Goal: Task Accomplishment & Management: Manage account settings

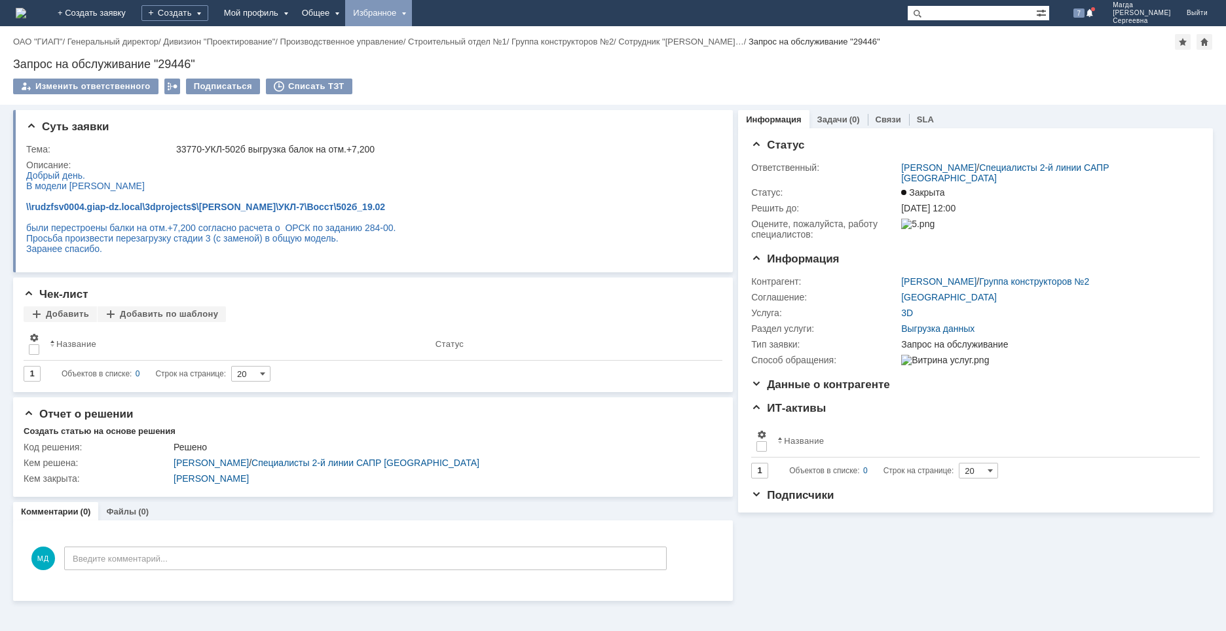
click at [412, 16] on div "Избранное" at bounding box center [378, 13] width 67 height 26
click at [434, 34] on link "Команда "Специалисты 2-й линии САПР Дзержинск"/Активности" at bounding box center [398, 60] width 100 height 58
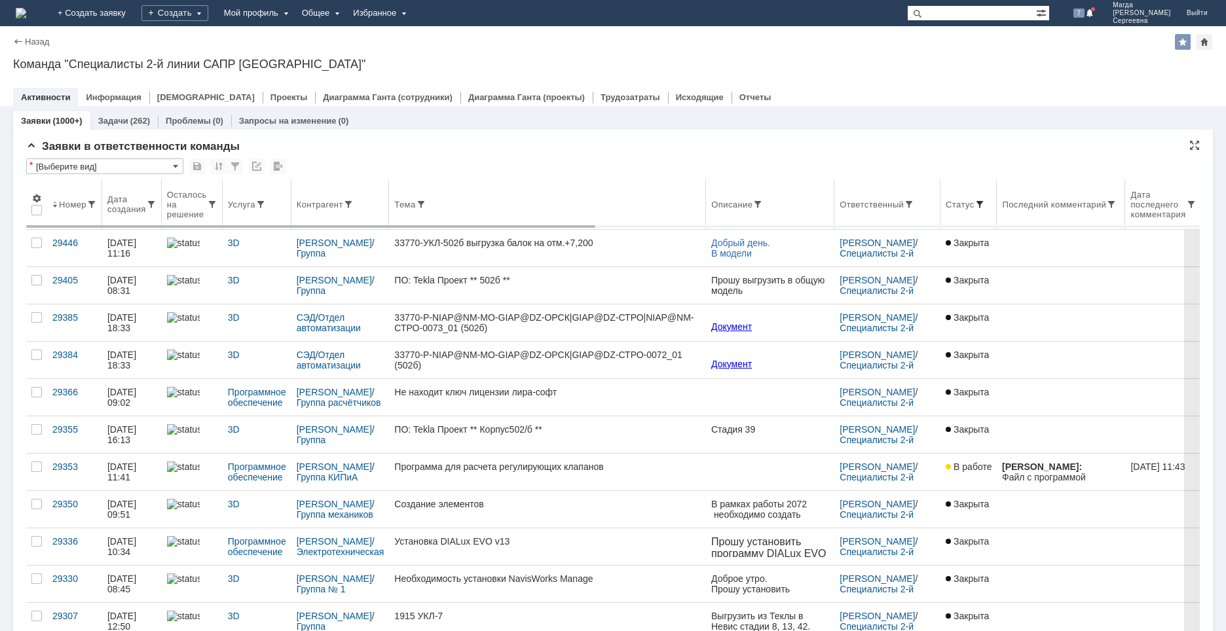
click at [974, 202] on span at bounding box center [979, 204] width 10 height 10
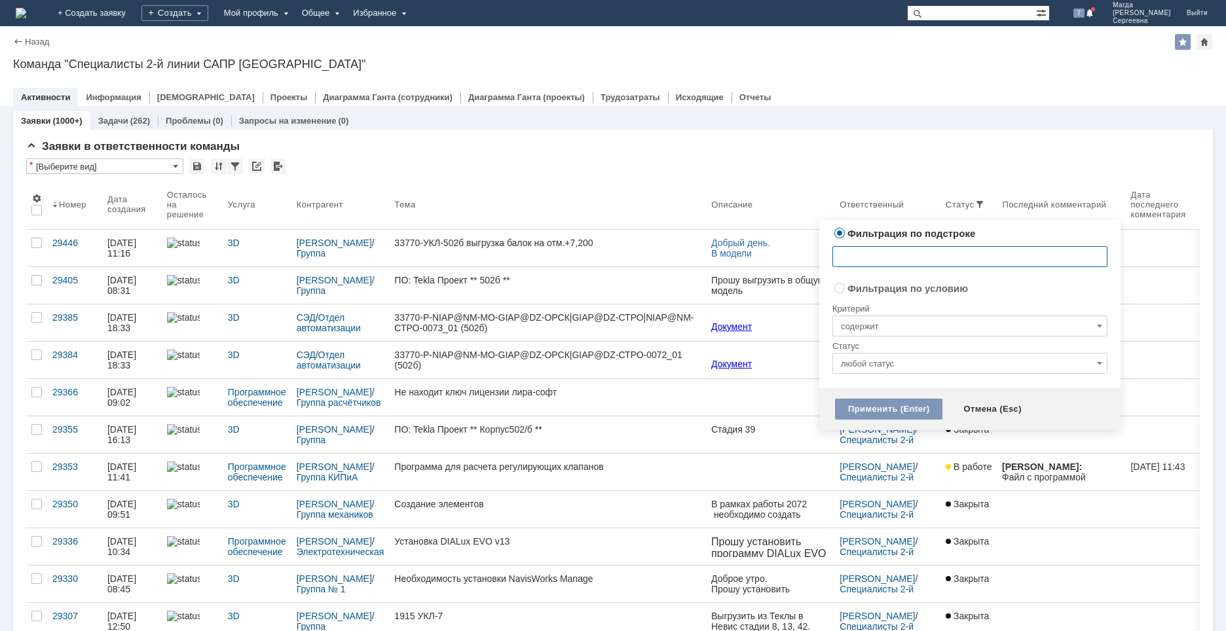
radio input "false"
radio input "true"
click at [876, 324] on input "содержит" at bounding box center [969, 326] width 275 height 21
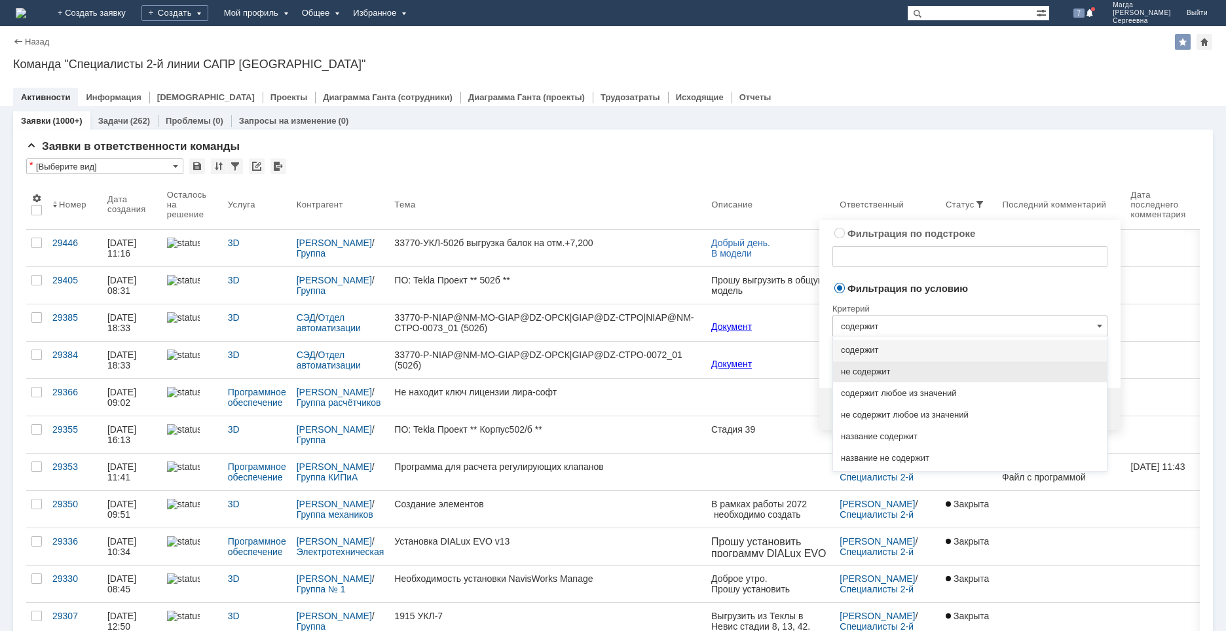
click at [892, 373] on span "не содержит" at bounding box center [970, 372] width 258 height 10
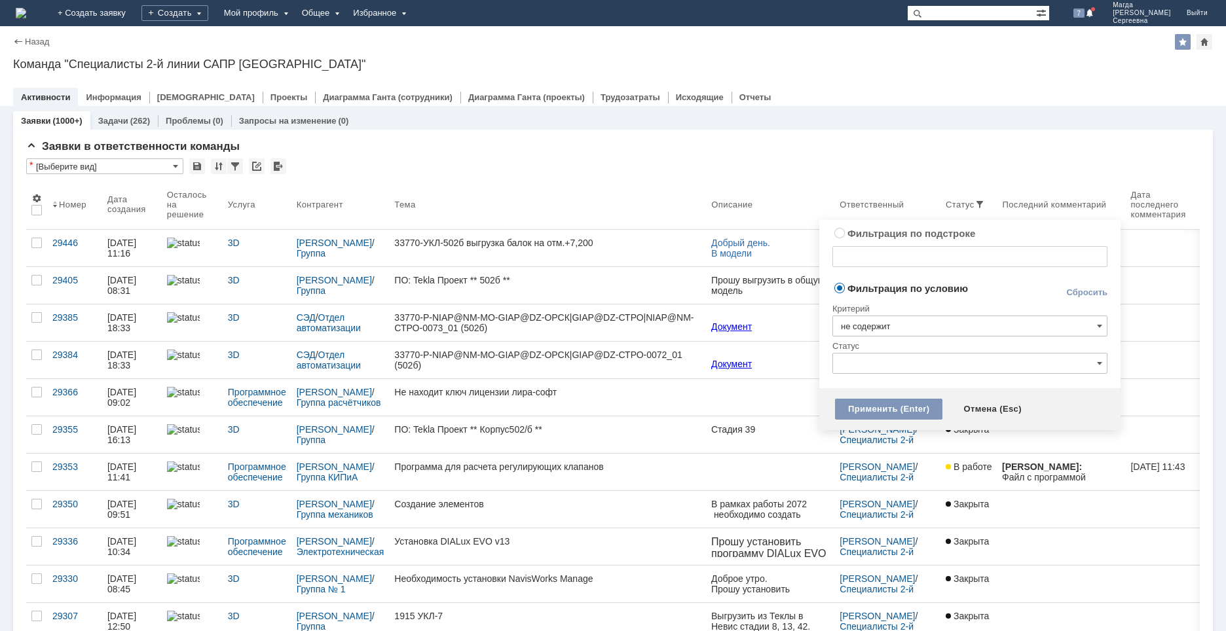
click at [890, 361] on input "text" at bounding box center [969, 363] width 275 height 21
type input "не содержит"
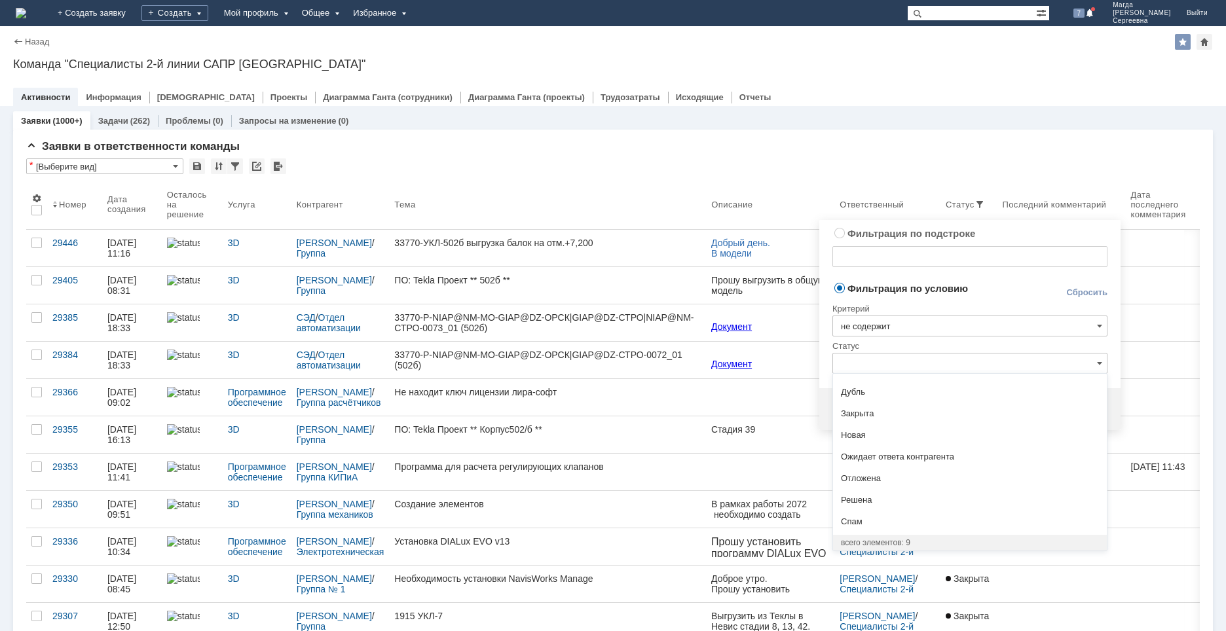
click at [886, 412] on span "Закрыта" at bounding box center [970, 414] width 258 height 10
type input "Закрыта"
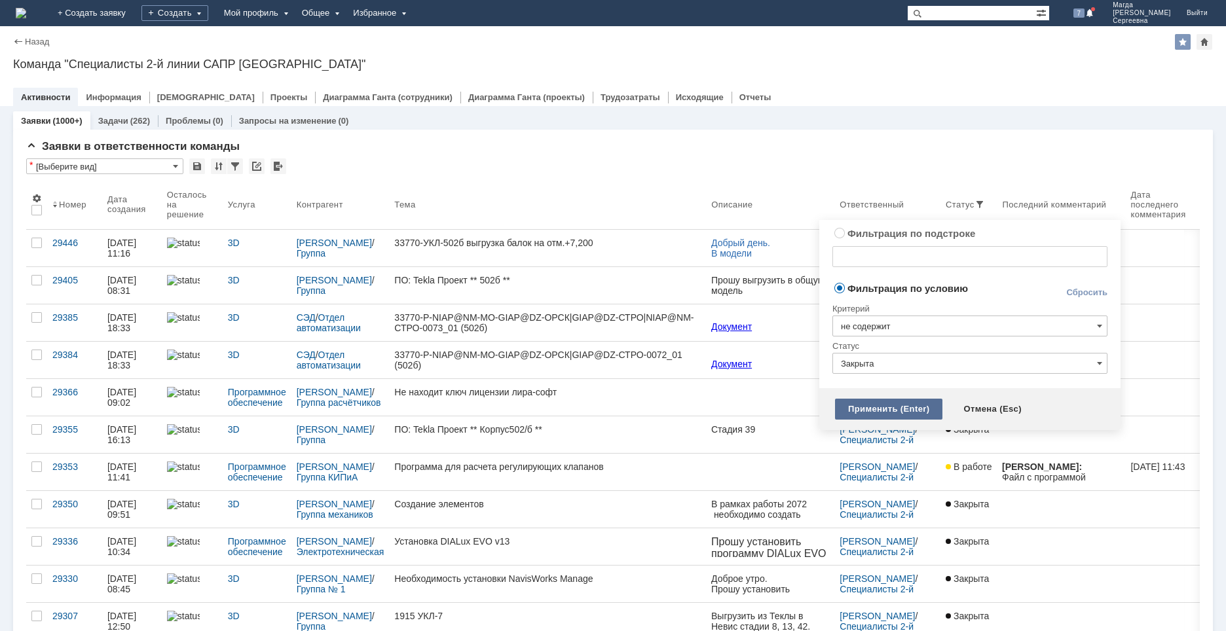
click at [890, 410] on div "Применить (Enter)" at bounding box center [888, 409] width 107 height 21
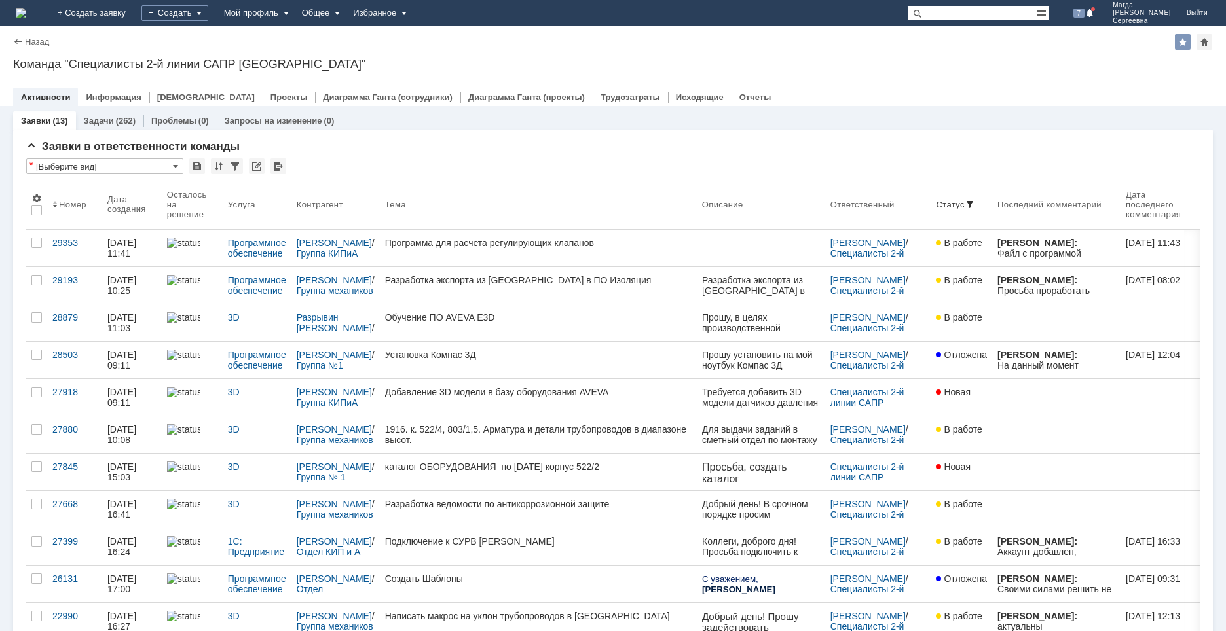
click at [983, 77] on div "Назад | Команда "Специалисты 2-й линии САПР Дзержинск" Команда "Специалисты 2-й…" at bounding box center [613, 66] width 1226 height 80
click at [1049, 11] on span at bounding box center [1042, 12] width 13 height 12
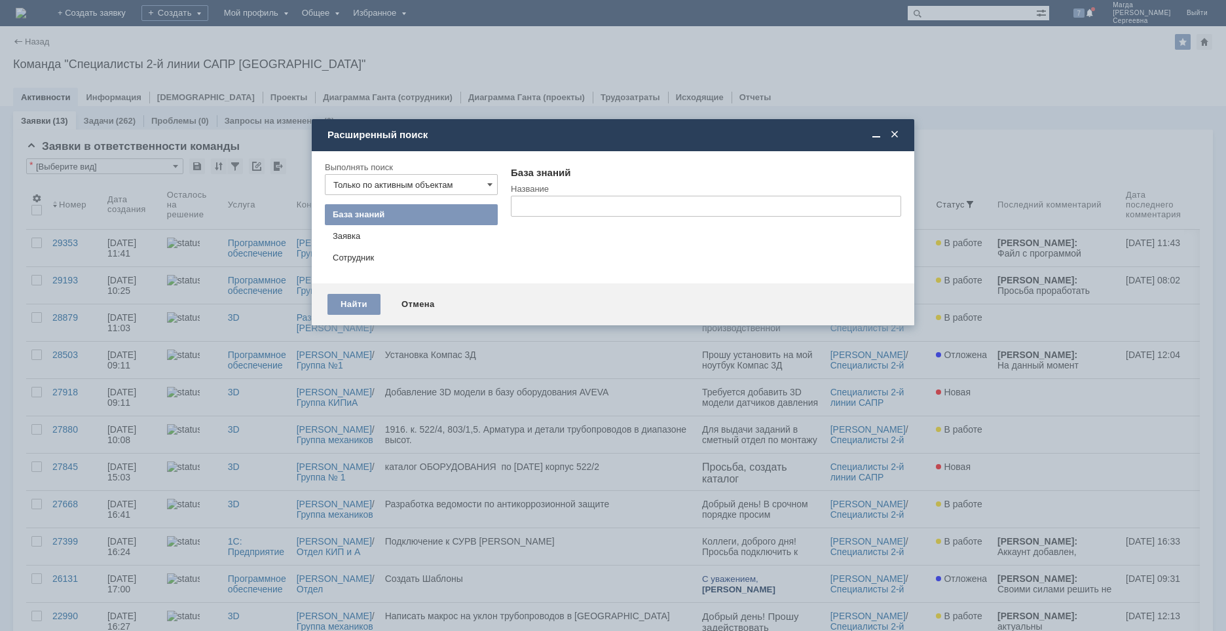
click at [890, 136] on span at bounding box center [894, 135] width 13 height 12
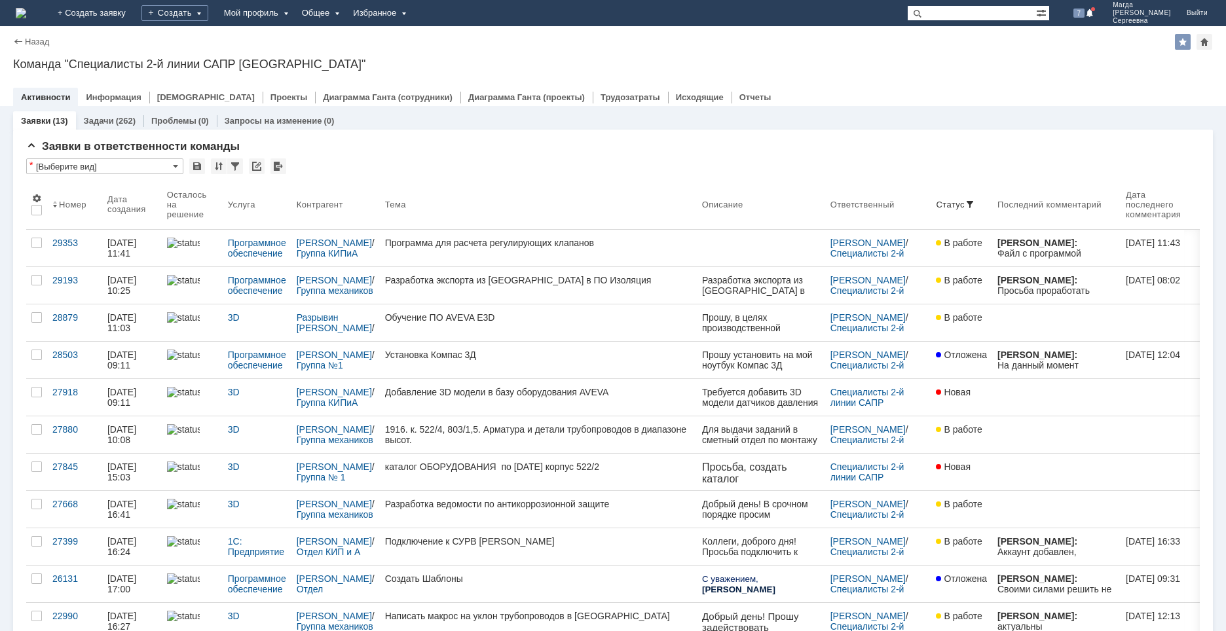
click at [26, 10] on img at bounding box center [21, 13] width 10 height 10
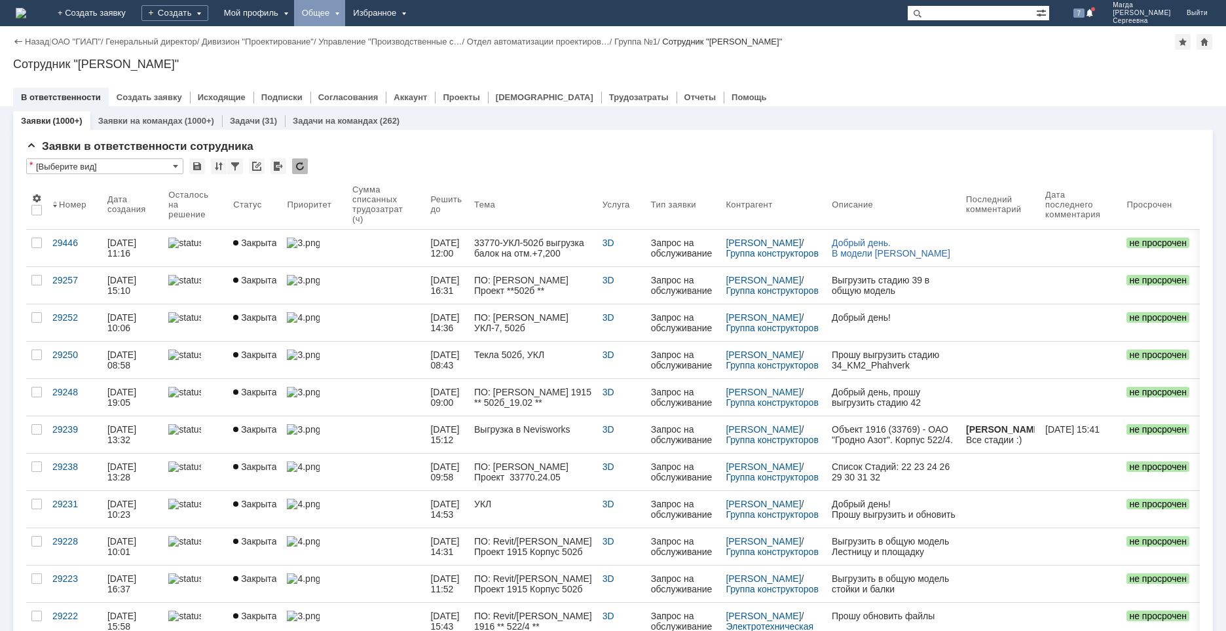
click at [346, 14] on div "Общее" at bounding box center [320, 13] width 52 height 26
click at [26, 9] on img at bounding box center [21, 13] width 10 height 10
click at [1139, 12] on span "[PERSON_NAME]" at bounding box center [1141, 13] width 58 height 8
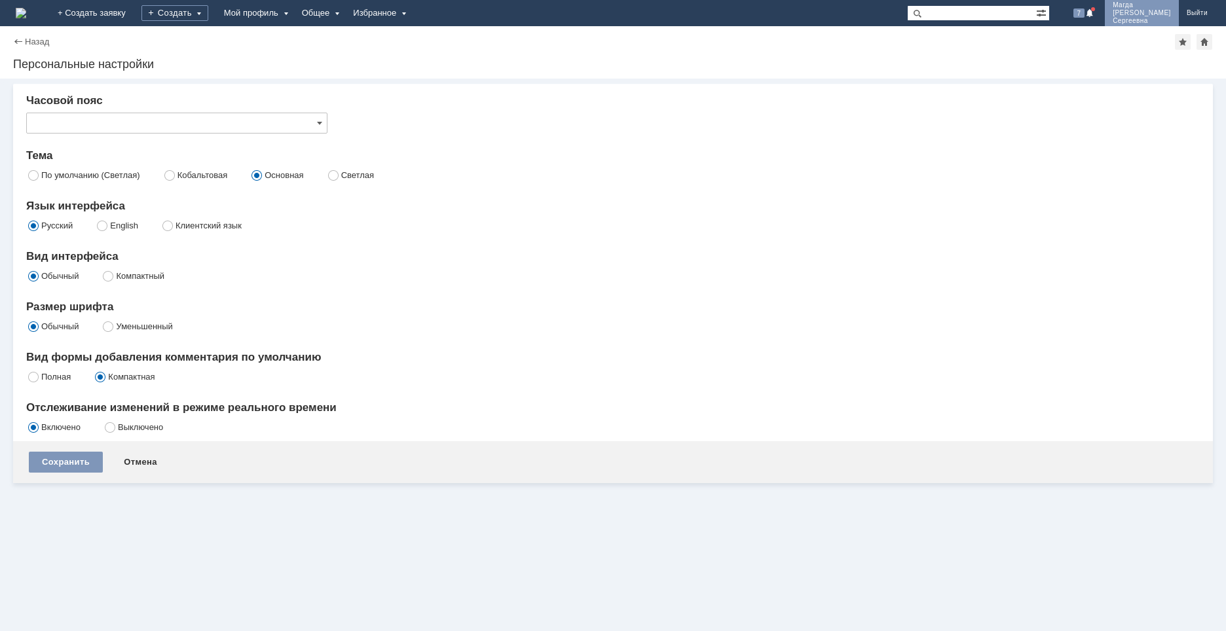
type input "[не указано]"
click at [189, 178] on label "Кобальтовая" at bounding box center [202, 175] width 50 height 10
click at [174, 178] on input "Кобальтовая" at bounding box center [170, 174] width 9 height 9
radio input "true"
click at [74, 463] on div "Сохранить" at bounding box center [66, 462] width 74 height 21
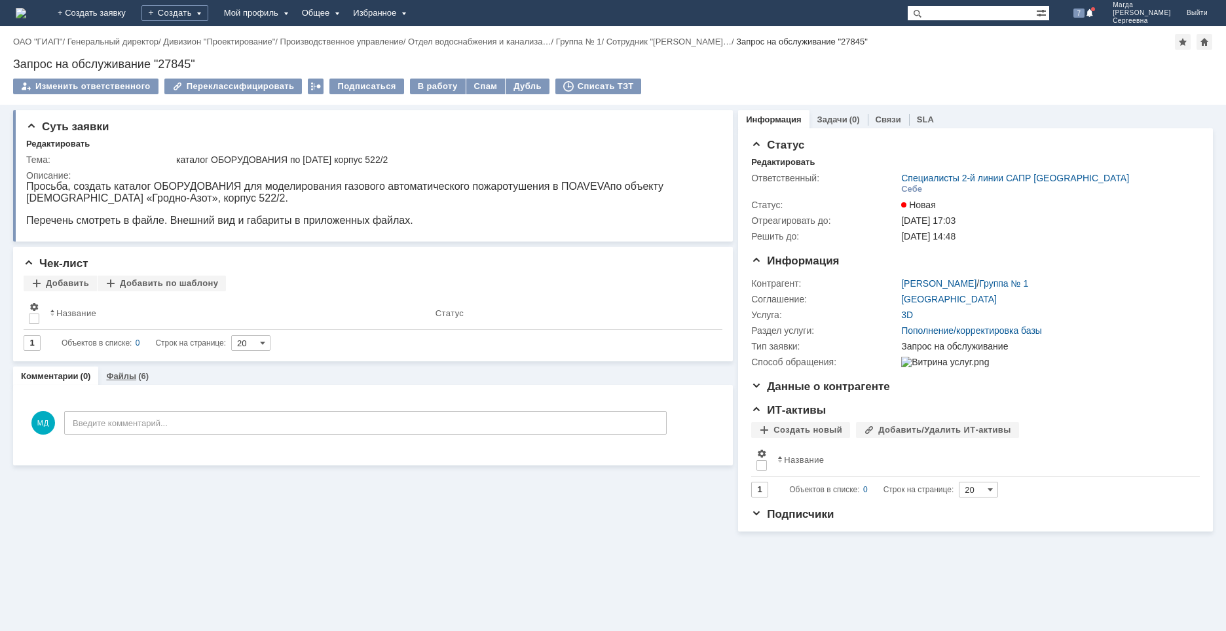
click at [139, 380] on div "(6)" at bounding box center [143, 376] width 10 height 10
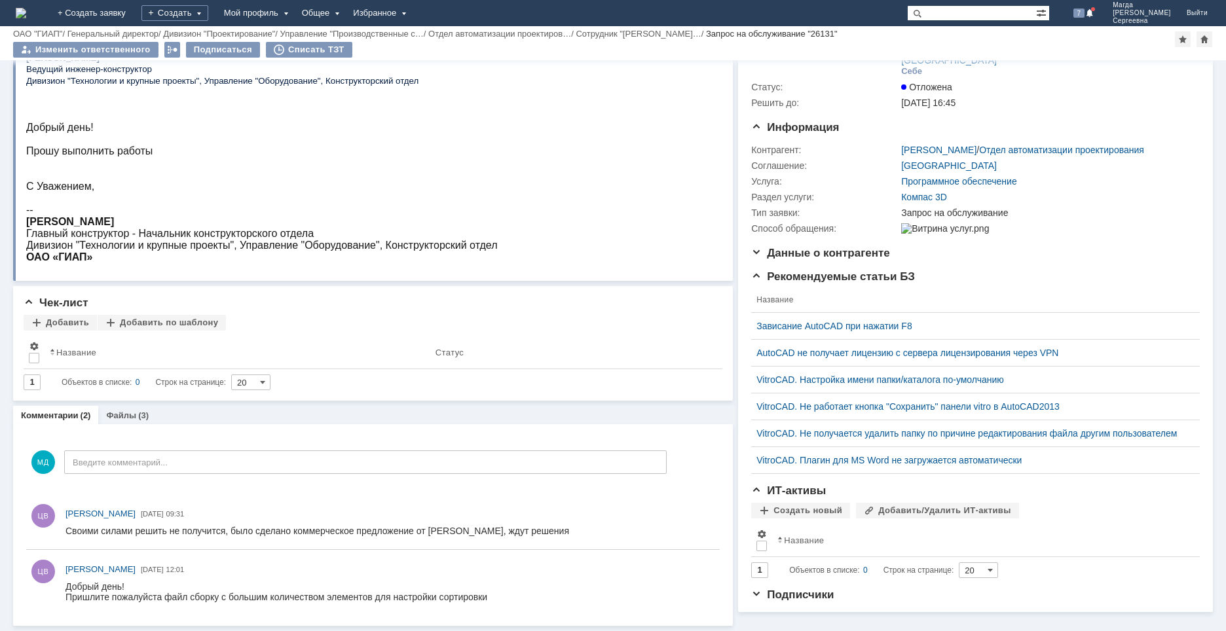
scroll to position [98, 0]
click at [116, 411] on link "Файлы" at bounding box center [121, 416] width 30 height 10
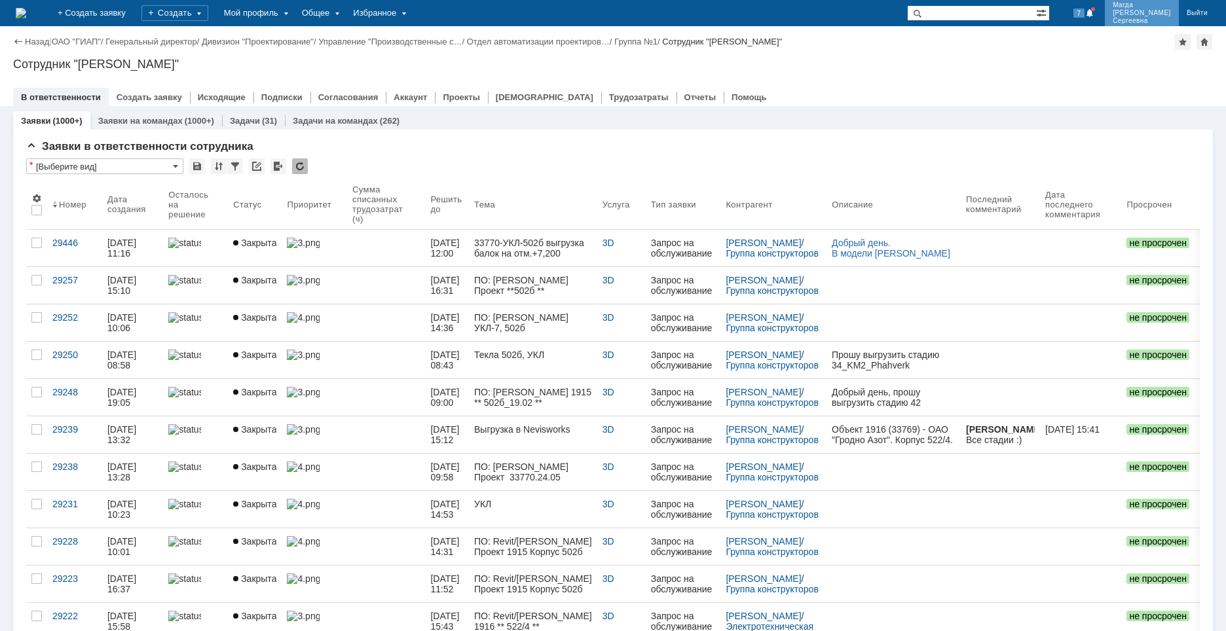
click at [1141, 8] on span "Магда" at bounding box center [1141, 5] width 58 height 8
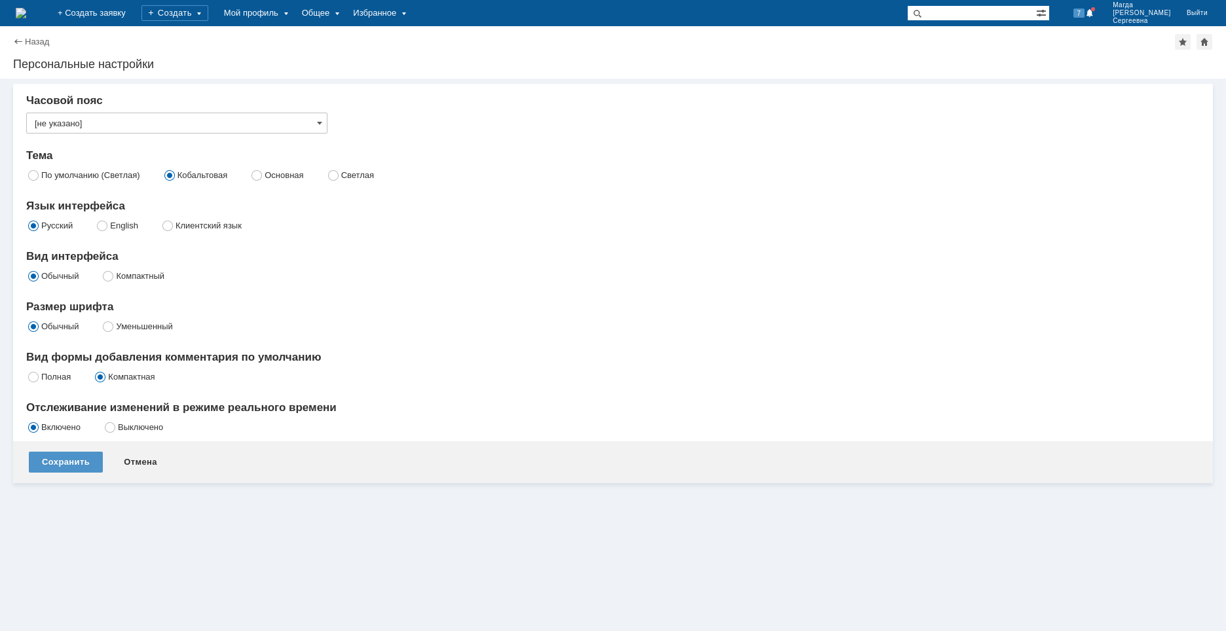
click at [285, 177] on label "Основная" at bounding box center [284, 175] width 39 height 10
click at [261, 177] on input "Основная" at bounding box center [257, 174] width 9 height 9
radio input "true"
click at [69, 465] on div "Сохранить" at bounding box center [66, 462] width 74 height 21
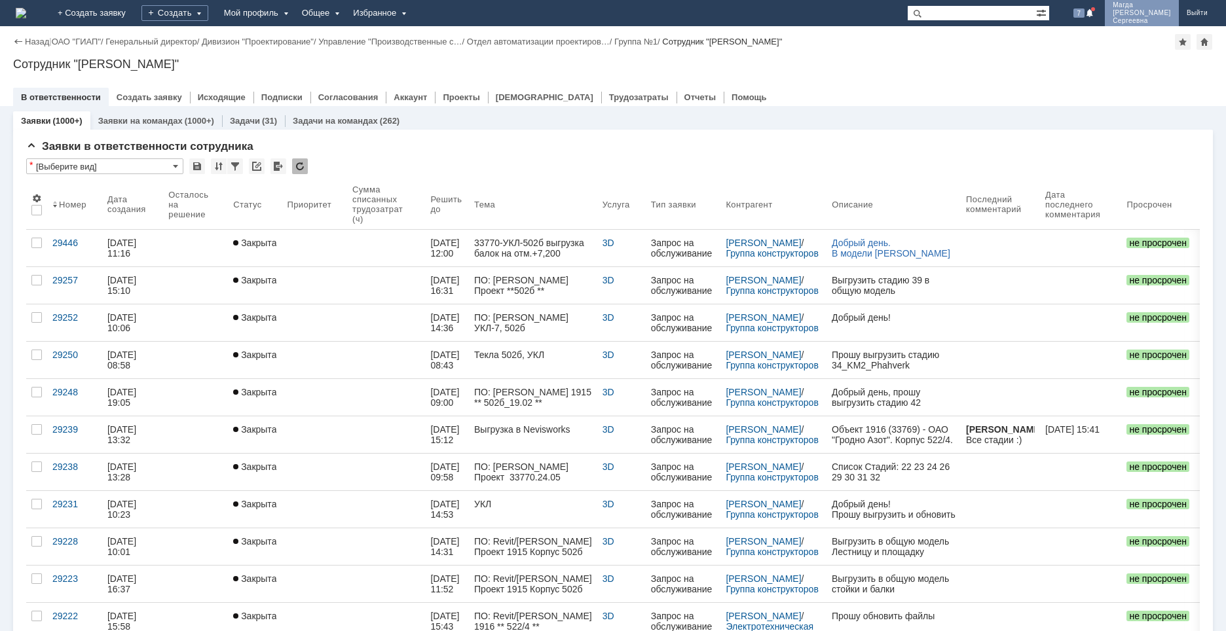
click at [1140, 9] on span "[PERSON_NAME]" at bounding box center [1141, 13] width 58 height 8
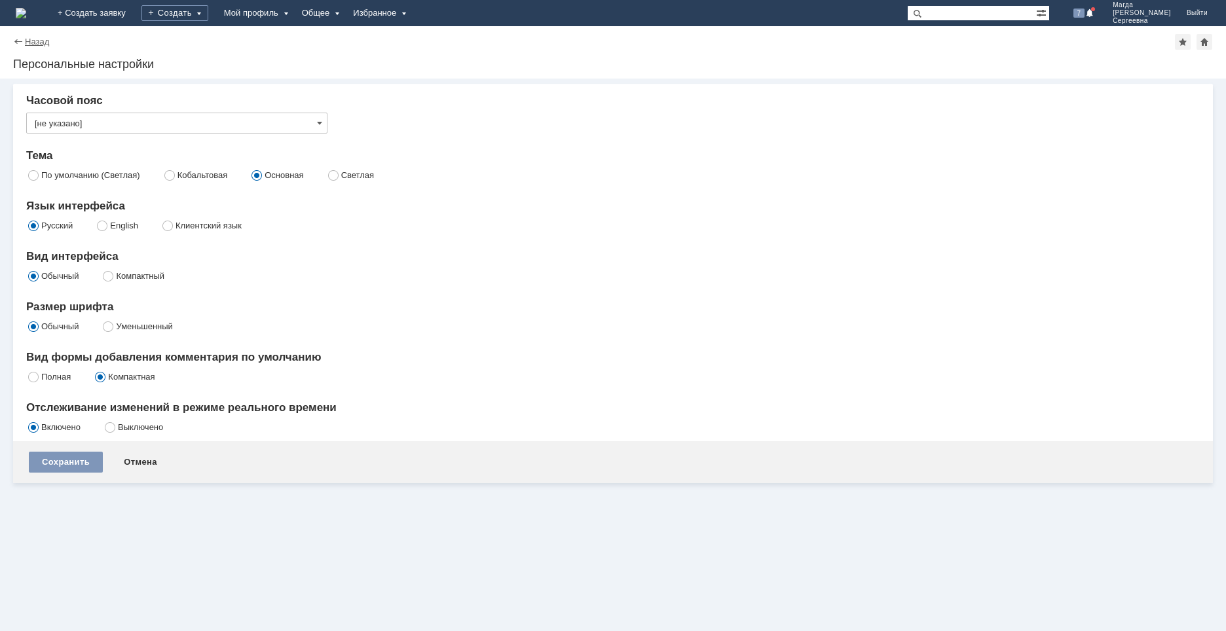
click at [29, 43] on link "Назад" at bounding box center [37, 42] width 24 height 10
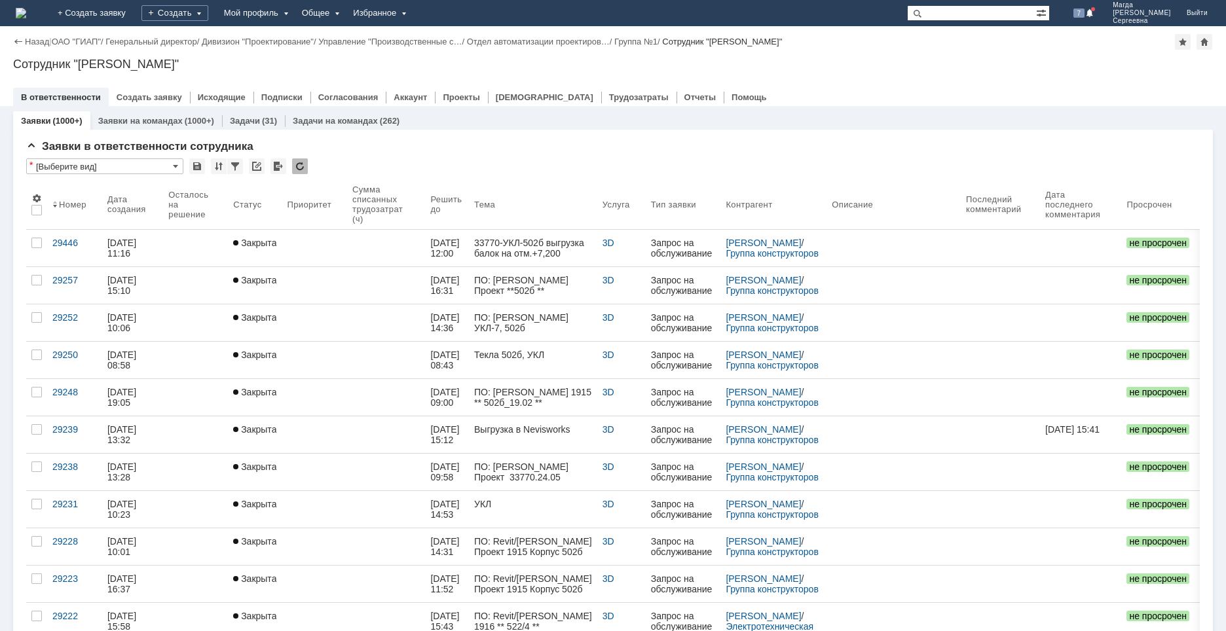
click at [26, 12] on img at bounding box center [21, 13] width 10 height 10
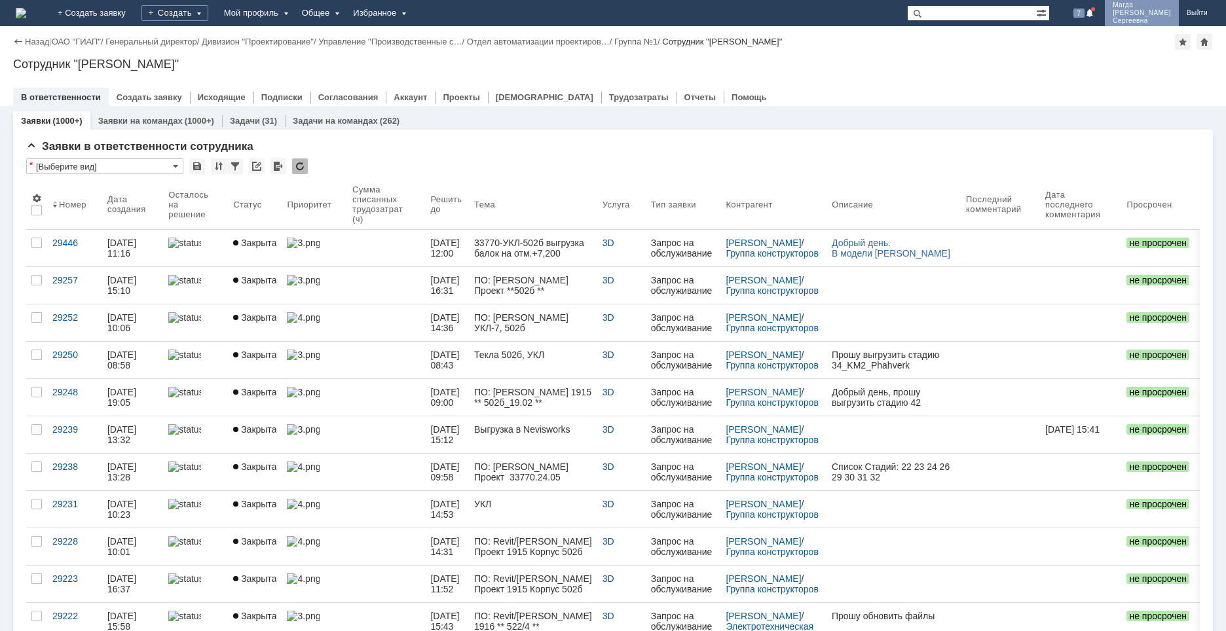
click at [1159, 16] on span "[PERSON_NAME]" at bounding box center [1141, 13] width 58 height 8
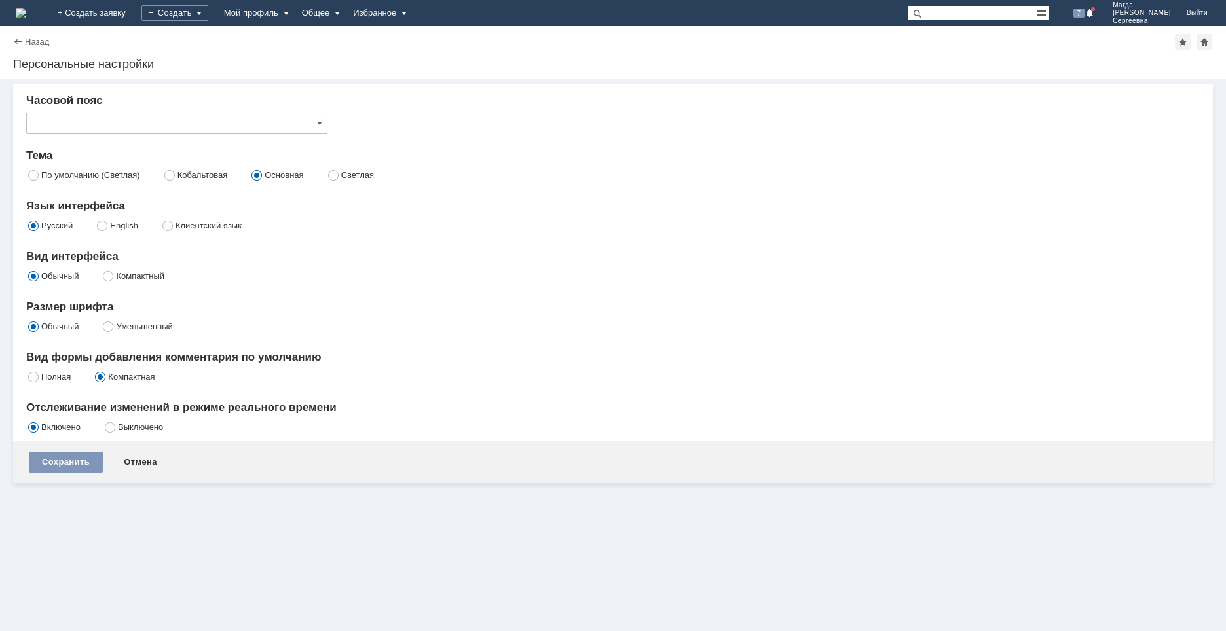
type input "[не указано]"
click at [206, 116] on input "[не указано]" at bounding box center [176, 123] width 301 height 21
click at [532, 136] on div "Часовой пояс Тема По умолчанию (Светлая) Кобальтовая Основная Светлая Язык инте…" at bounding box center [612, 265] width 1173 height 342
type input "[не указано]"
click at [26, 8] on img at bounding box center [21, 13] width 10 height 10
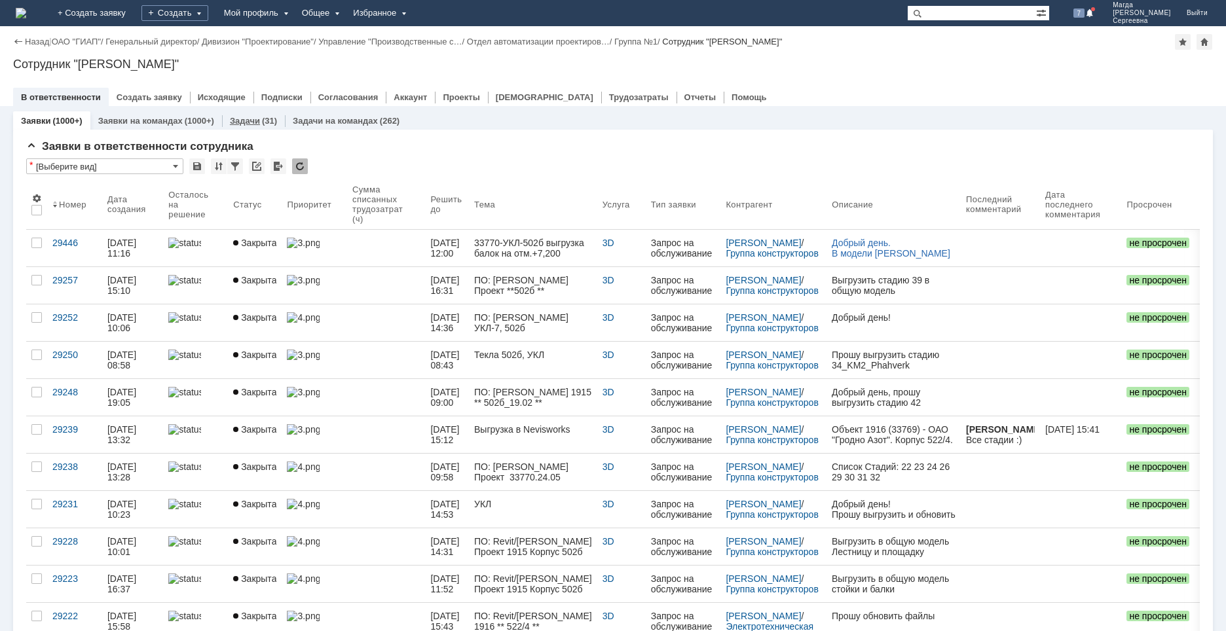
click at [257, 120] on div "Задачи (31)" at bounding box center [253, 121] width 47 height 9
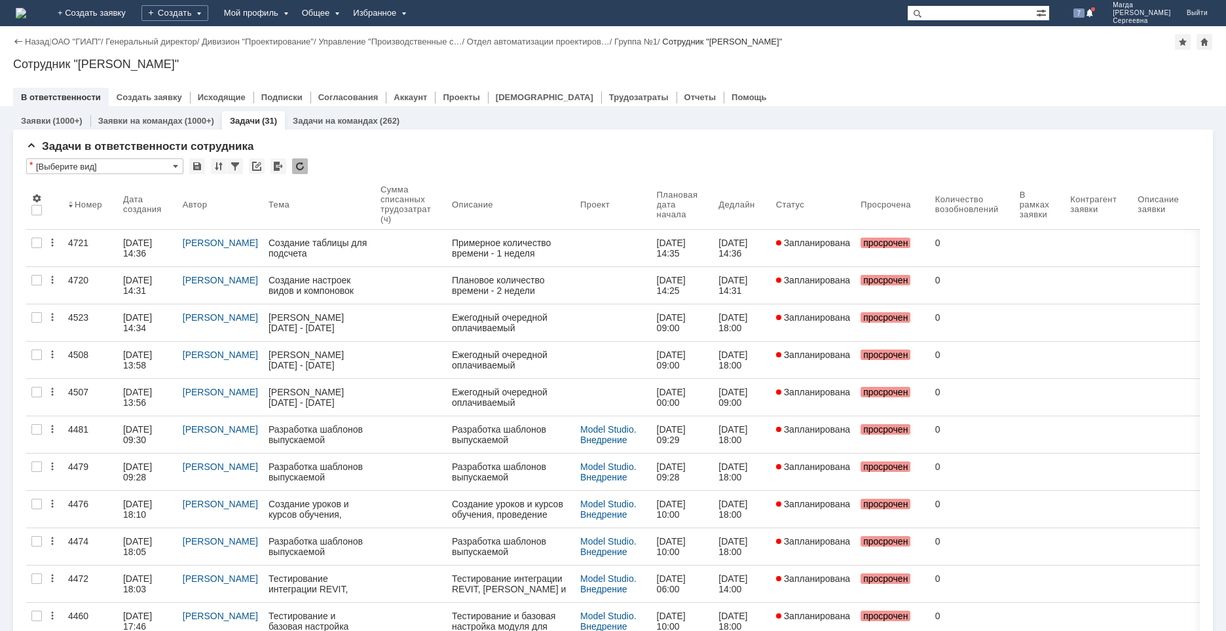
click at [25, 14] on img at bounding box center [21, 13] width 10 height 10
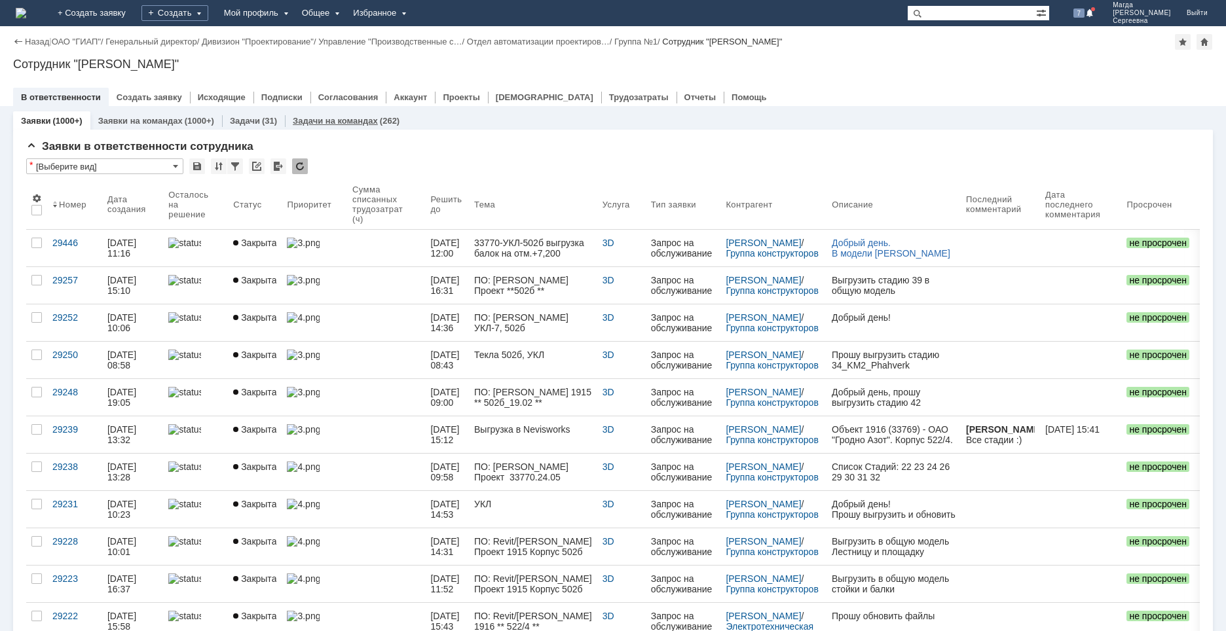
click at [325, 114] on div "Задачи на командах (262)" at bounding box center [346, 120] width 122 height 19
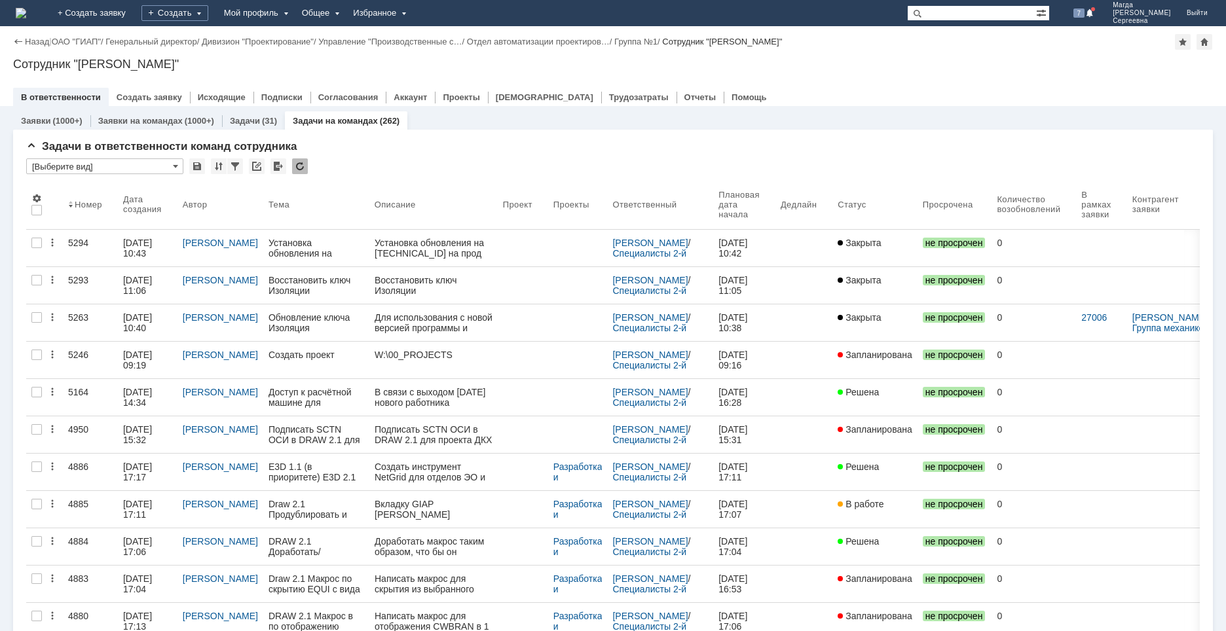
click at [26, 8] on img at bounding box center [21, 13] width 10 height 10
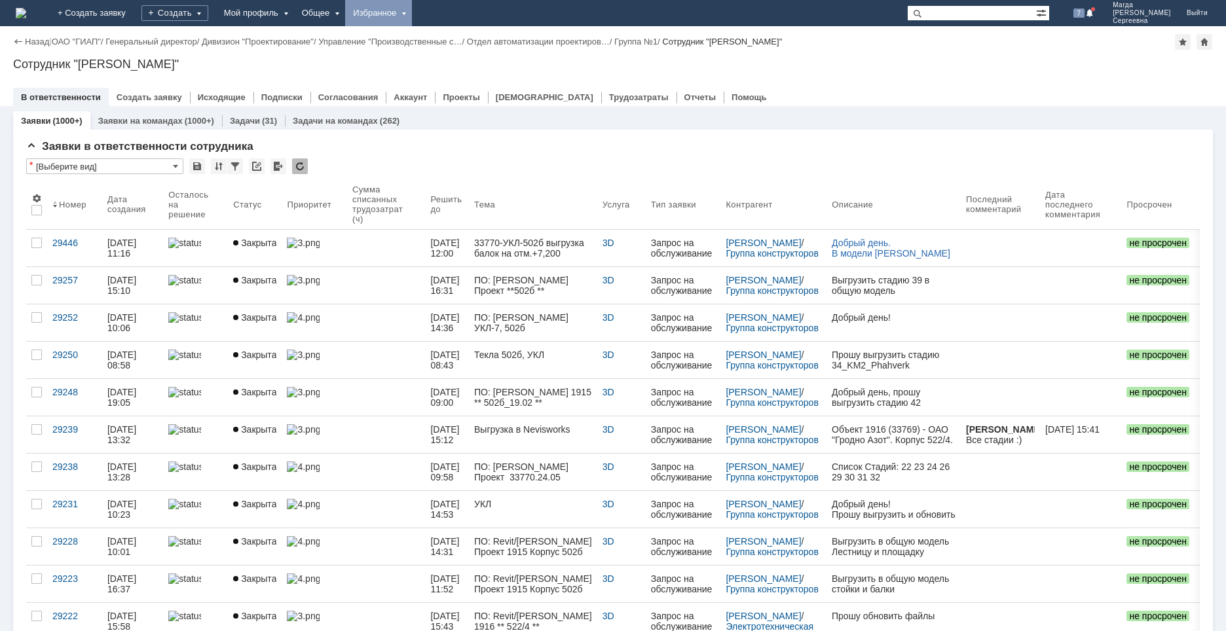
click at [411, 20] on div "Избранное" at bounding box center [378, 13] width 67 height 26
click at [437, 44] on link "Команда "Специалисты 2-й линии САПР Дзержинск"/Активности" at bounding box center [398, 60] width 100 height 58
